Goal: Information Seeking & Learning: Learn about a topic

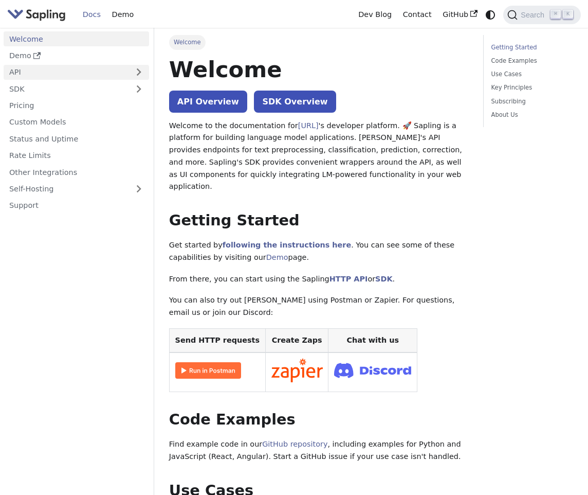
click at [97, 72] on link "API" at bounding box center [66, 72] width 125 height 15
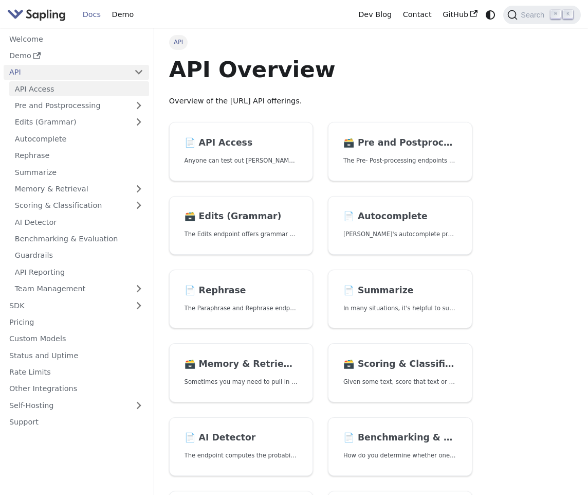
click at [97, 88] on link "API Access" at bounding box center [79, 88] width 140 height 15
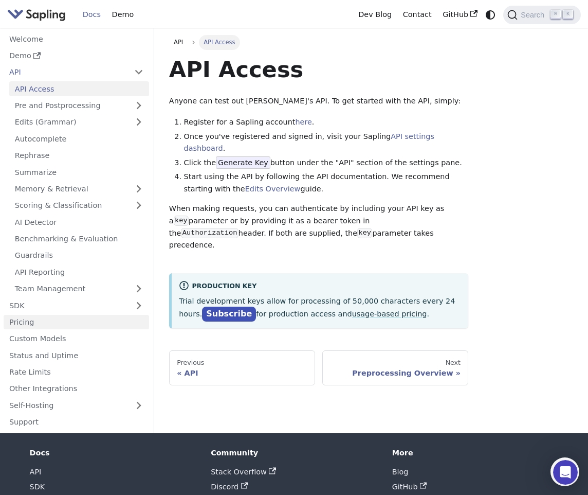
click at [69, 319] on link "Pricing" at bounding box center [77, 322] width 146 height 15
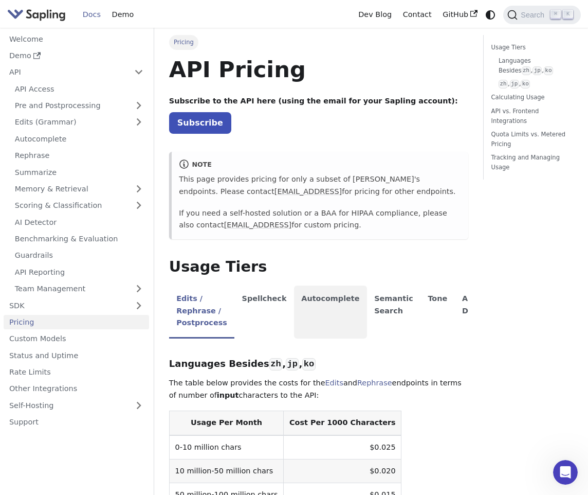
scroll to position [85, 0]
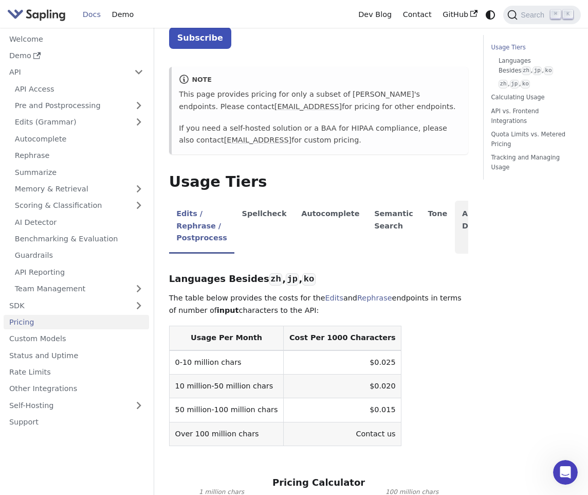
click at [455, 214] on li "AI Detector" at bounding box center [480, 227] width 51 height 53
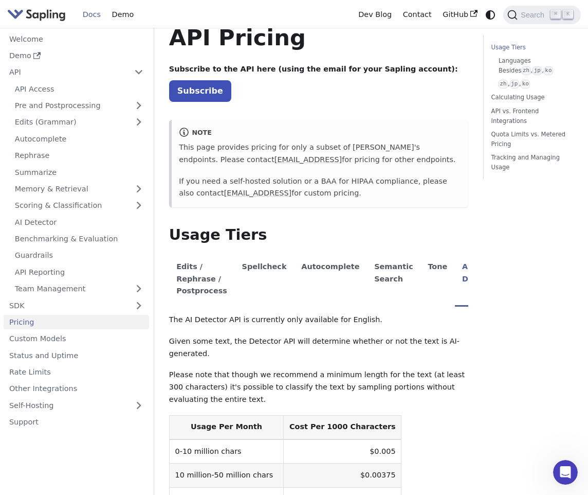
scroll to position [34, 0]
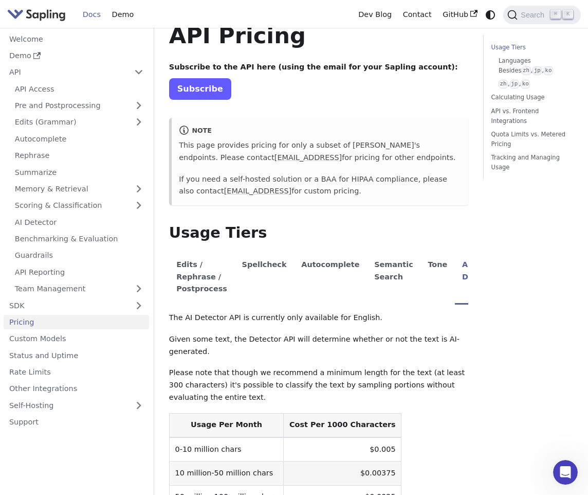
click at [204, 89] on link "Subscribe" at bounding box center [200, 88] width 62 height 21
click at [104, 221] on link "AI Detector" at bounding box center [79, 221] width 140 height 15
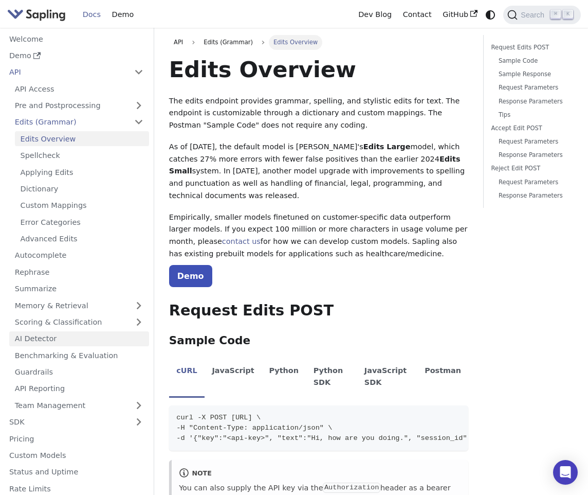
click at [68, 335] on link "AI Detector" at bounding box center [79, 338] width 140 height 15
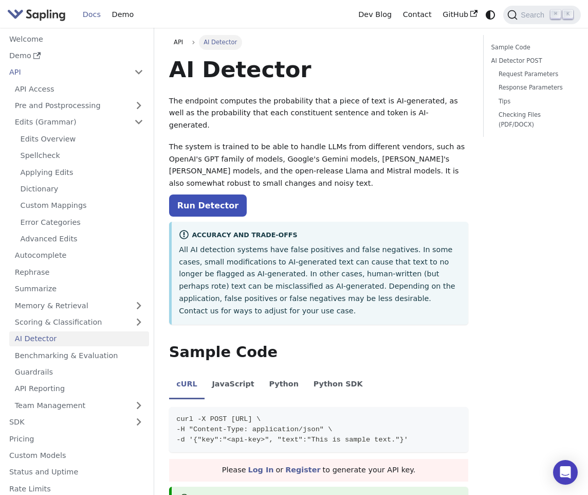
scroll to position [53, 0]
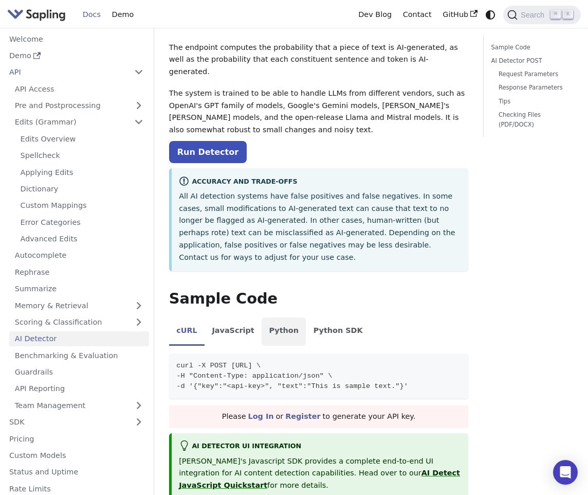
click at [280, 320] on li "Python" at bounding box center [284, 331] width 44 height 29
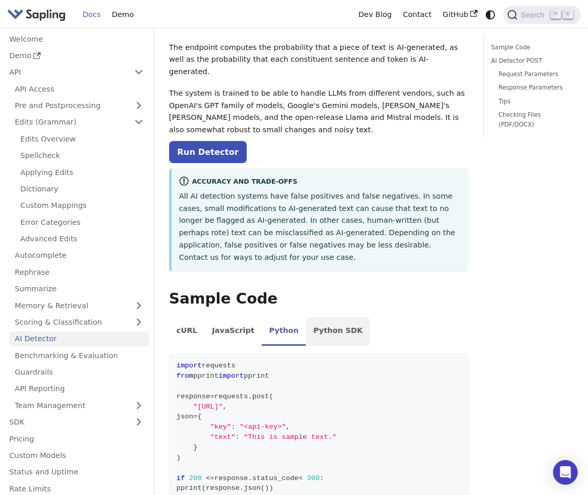
click at [319, 317] on li "Python SDK" at bounding box center [338, 331] width 64 height 29
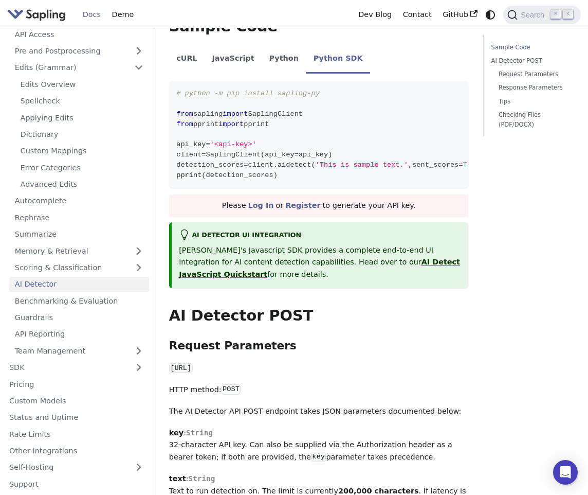
scroll to position [0, 0]
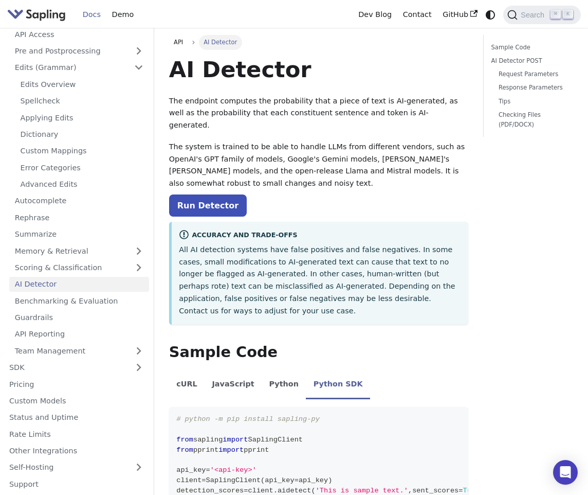
click at [296, 169] on p "The system is trained to be able to handle LLMs from different vendors, such as…" at bounding box center [319, 165] width 300 height 49
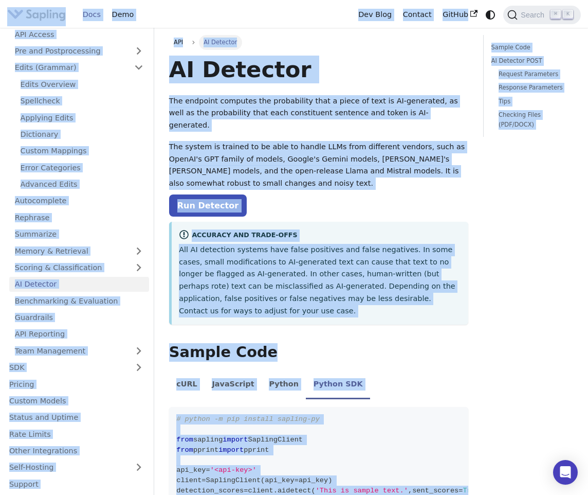
click at [280, 119] on p "The endpoint computes the probability that a piece of text is AI-generated, as …" at bounding box center [319, 113] width 300 height 37
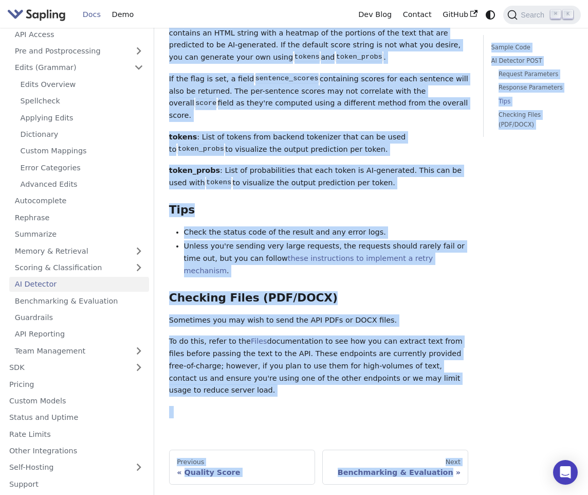
scroll to position [1521, 0]
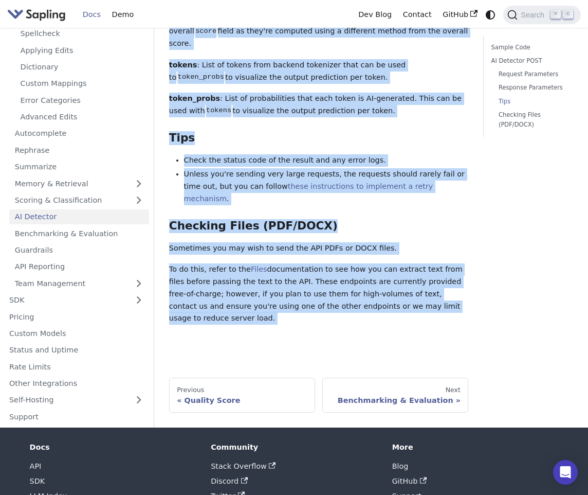
drag, startPoint x: 168, startPoint y: 61, endPoint x: 316, endPoint y: 287, distance: 270.5
copy div "LO Ipsumdol Sit ametcons adipisci eli seddoeiusmo temp i utlab et dolo ma AL-en…"
click at [101, 193] on link "Scoring & Classification" at bounding box center [79, 200] width 140 height 15
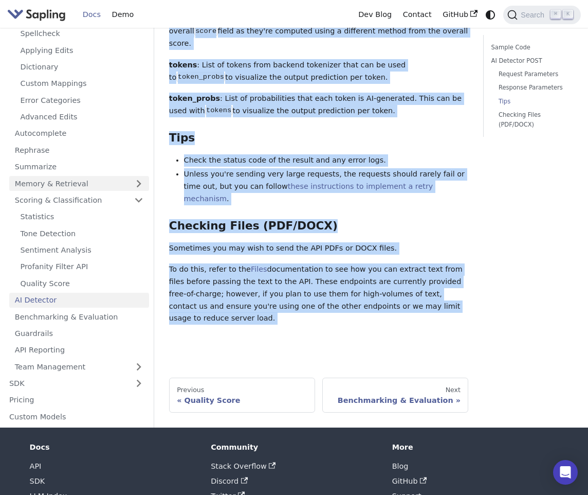
click at [98, 176] on link "Memory & Retrieval" at bounding box center [79, 183] width 140 height 15
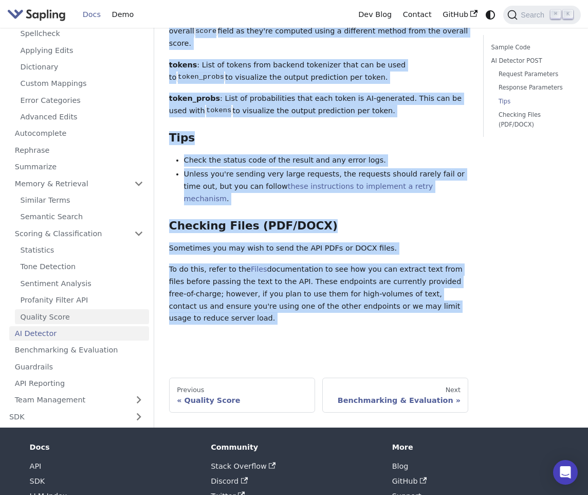
click at [82, 309] on link "Quality Score" at bounding box center [82, 316] width 134 height 15
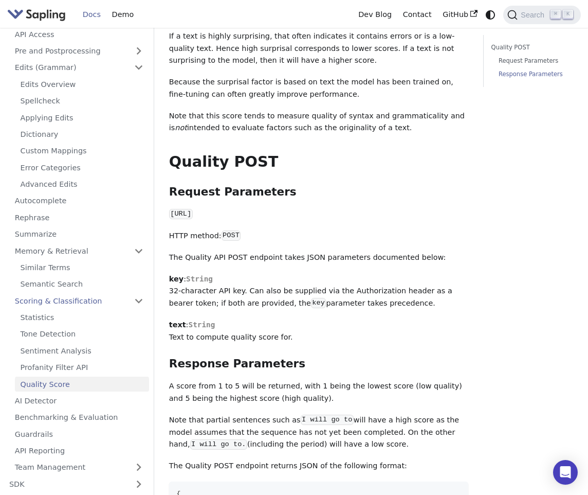
scroll to position [337, 0]
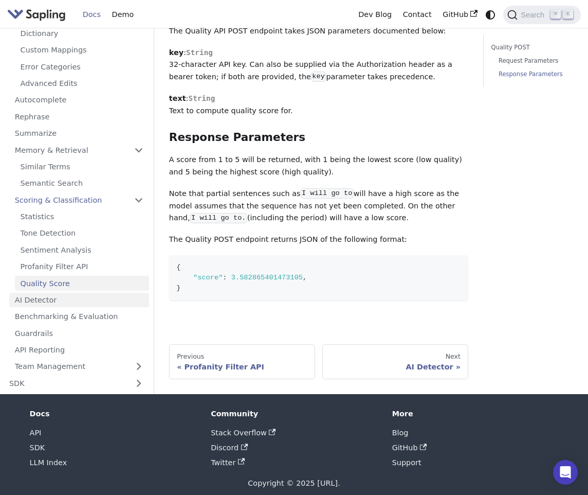
click at [80, 293] on link "AI Detector" at bounding box center [79, 300] width 140 height 15
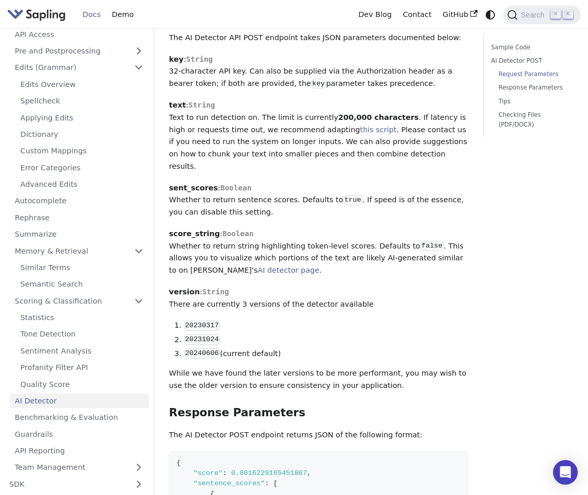
scroll to position [690, 0]
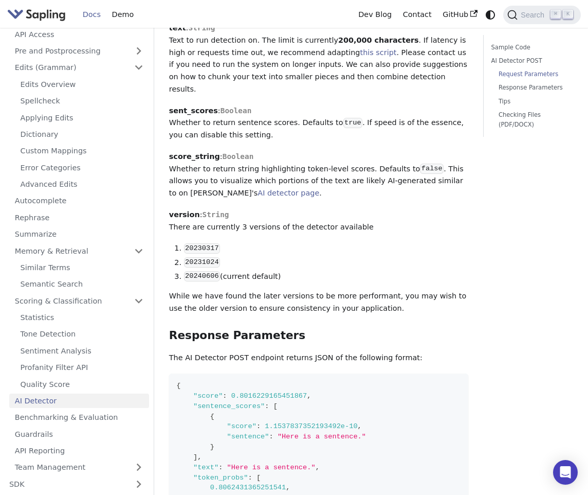
click at [205, 271] on code "20240606" at bounding box center [202, 276] width 36 height 10
copy code "20240606"
